Goal: Task Accomplishment & Management: Manage account settings

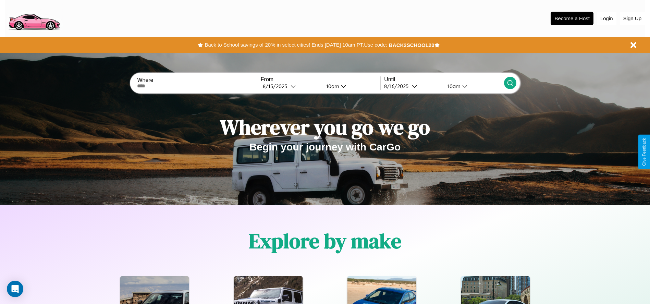
click at [606, 18] on button "Login" at bounding box center [607, 18] width 20 height 13
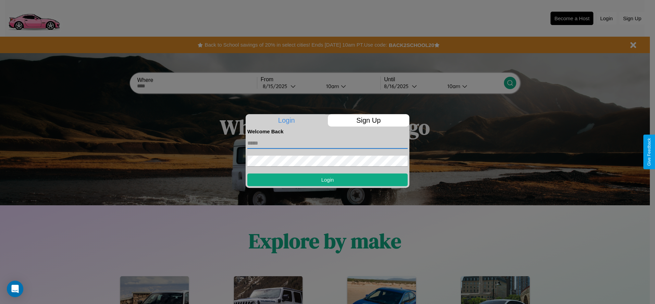
click at [328, 143] on input "text" at bounding box center [327, 143] width 160 height 11
type input "**********"
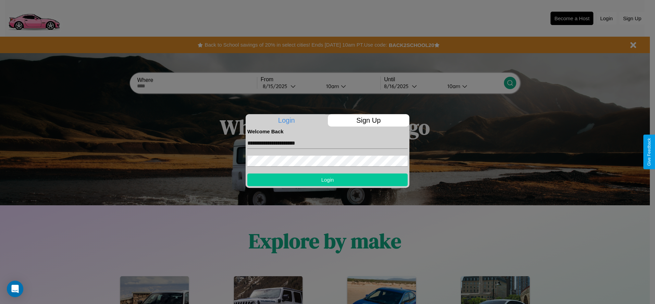
click at [328, 180] on button "Login" at bounding box center [327, 179] width 160 height 13
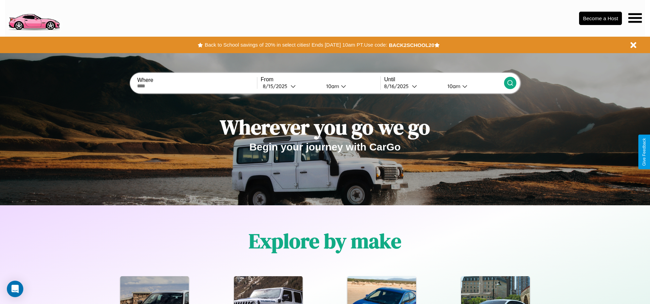
scroll to position [142, 0]
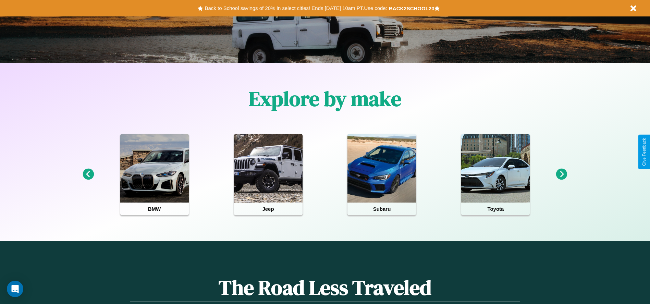
click at [562, 174] on icon at bounding box center [561, 174] width 11 height 11
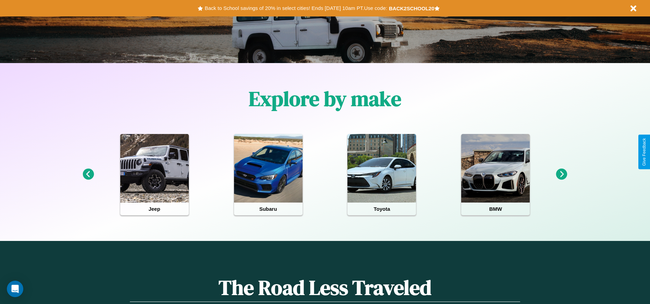
click at [562, 174] on icon at bounding box center [561, 174] width 11 height 11
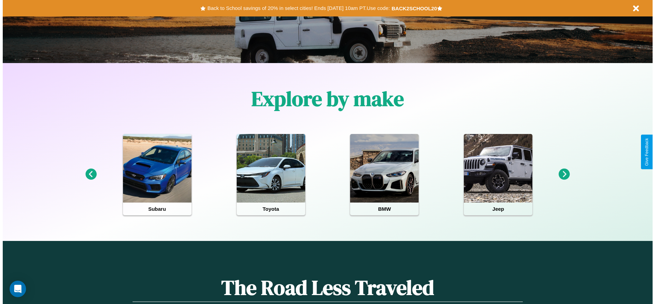
scroll to position [0, 0]
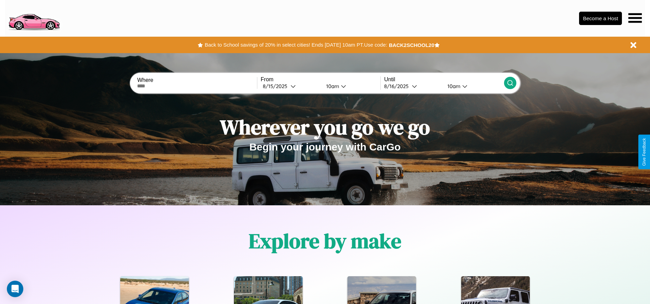
click at [635, 18] on icon at bounding box center [634, 18] width 13 height 10
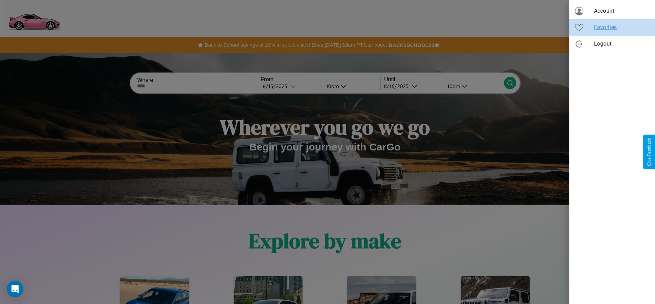
click at [612, 27] on span "Favorites" at bounding box center [621, 27] width 55 height 8
